Goal: Task Accomplishment & Management: Use online tool/utility

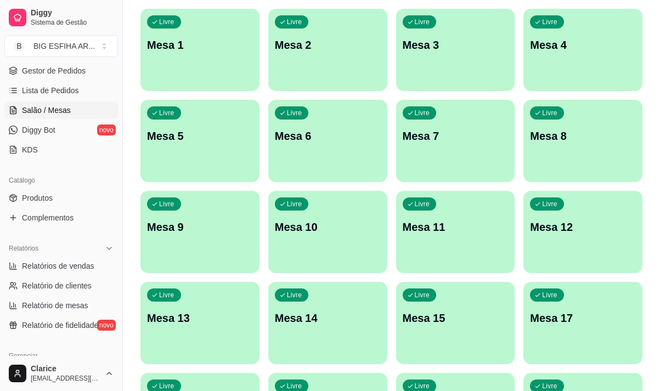
scroll to position [274, 0]
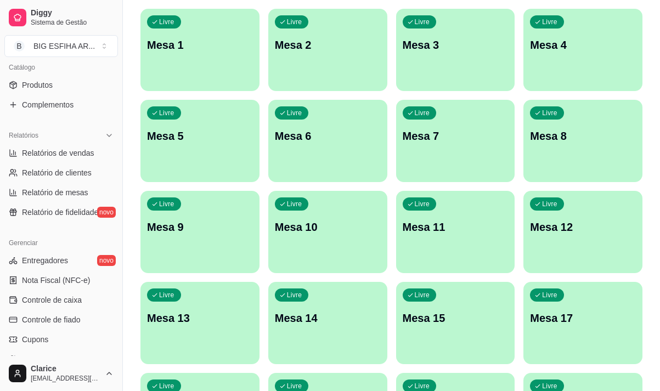
click at [268, 257] on div "Livre Mesa 10" at bounding box center [327, 225] width 119 height 69
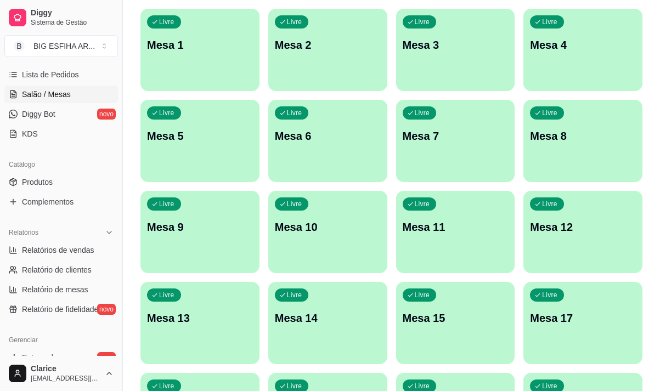
scroll to position [110, 0]
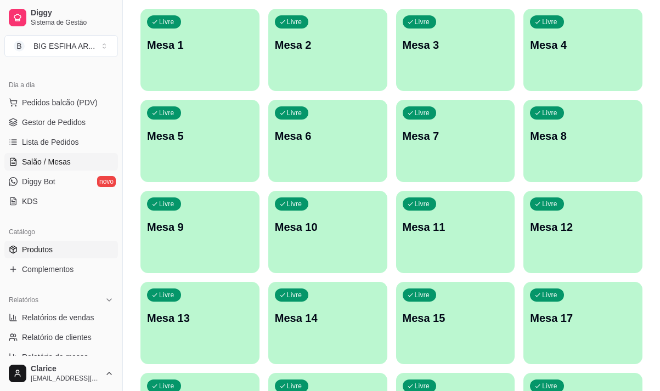
click at [49, 246] on span "Produtos" at bounding box center [37, 249] width 31 height 11
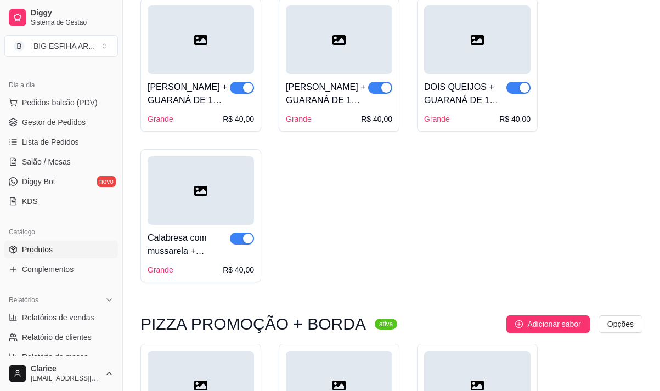
scroll to position [439, 0]
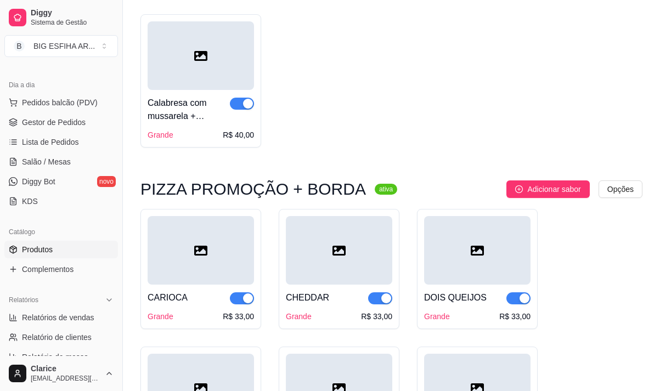
click at [242, 304] on span "button" at bounding box center [242, 298] width 24 height 12
click at [370, 297] on span "button" at bounding box center [380, 298] width 24 height 12
click at [518, 299] on button "button" at bounding box center [518, 298] width 24 height 12
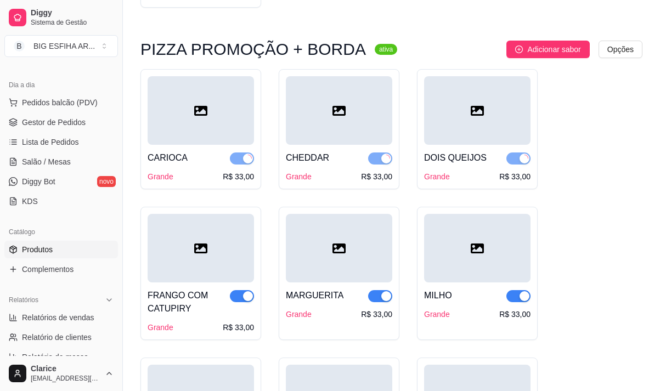
scroll to position [603, 0]
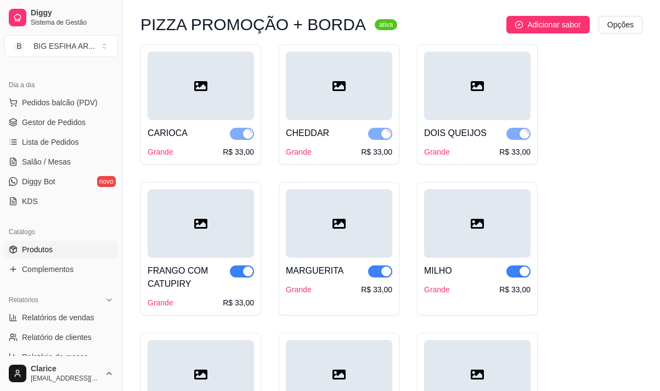
click at [522, 274] on div "button" at bounding box center [524, 272] width 10 height 10
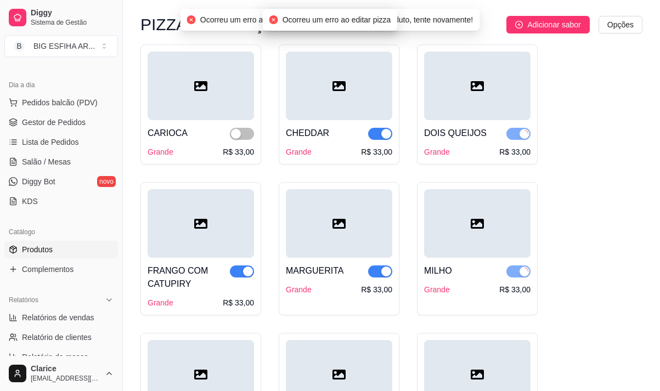
click at [377, 270] on span "button" at bounding box center [380, 271] width 24 height 12
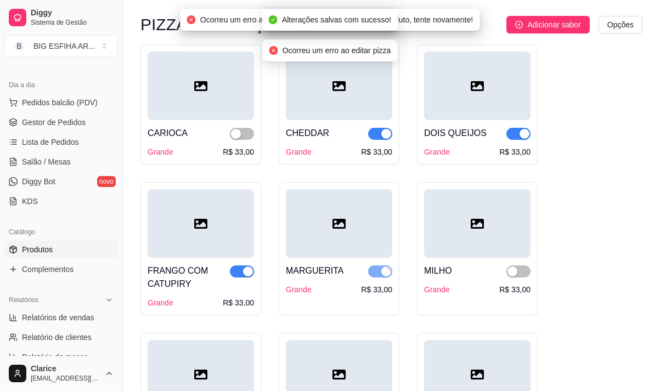
click at [241, 275] on button "button" at bounding box center [242, 271] width 24 height 12
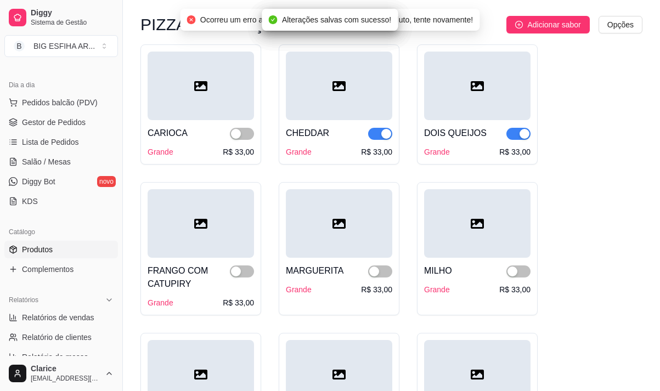
click at [370, 133] on span "button" at bounding box center [380, 134] width 24 height 12
click at [507, 135] on span "button" at bounding box center [518, 134] width 24 height 12
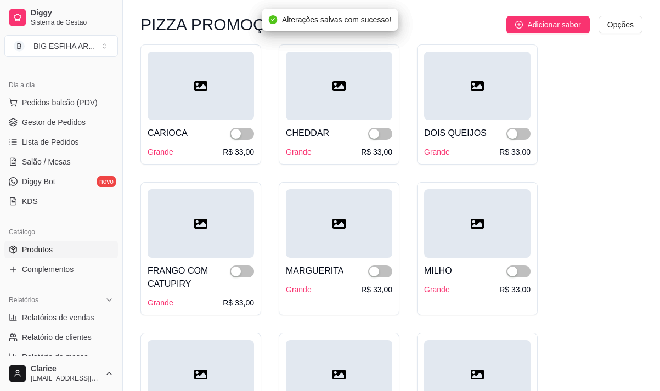
scroll to position [768, 0]
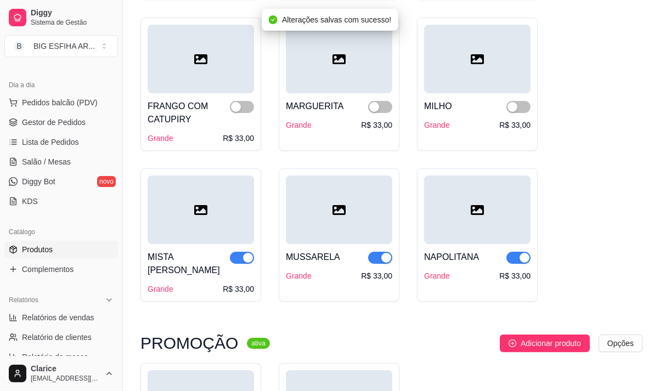
click at [375, 259] on span "button" at bounding box center [380, 258] width 24 height 12
click at [520, 258] on div "button" at bounding box center [524, 258] width 10 height 10
click at [242, 259] on button "button" at bounding box center [242, 258] width 24 height 12
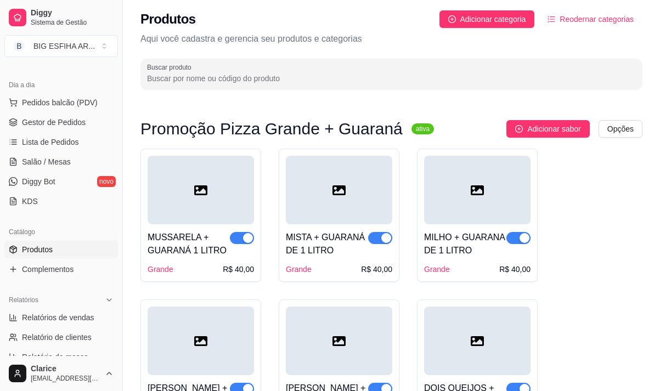
scroll to position [0, 0]
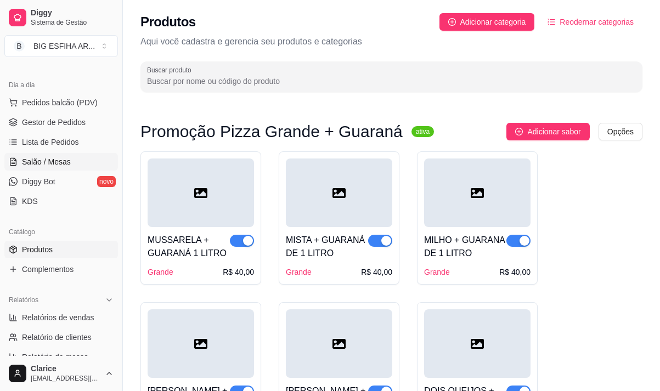
click at [52, 158] on span "Salão / Mesas" at bounding box center [46, 161] width 49 height 11
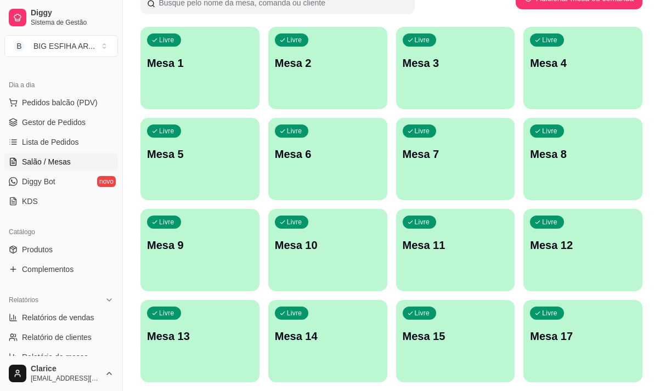
scroll to position [110, 0]
